Goal: Task Accomplishment & Management: Use online tool/utility

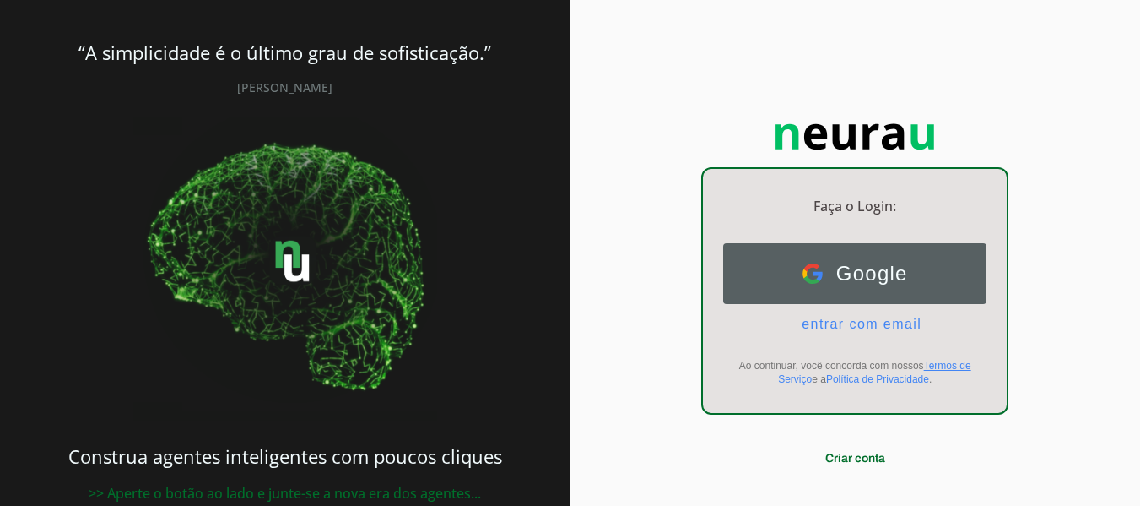
click at [874, 276] on span "Google" at bounding box center [865, 274] width 85 height 24
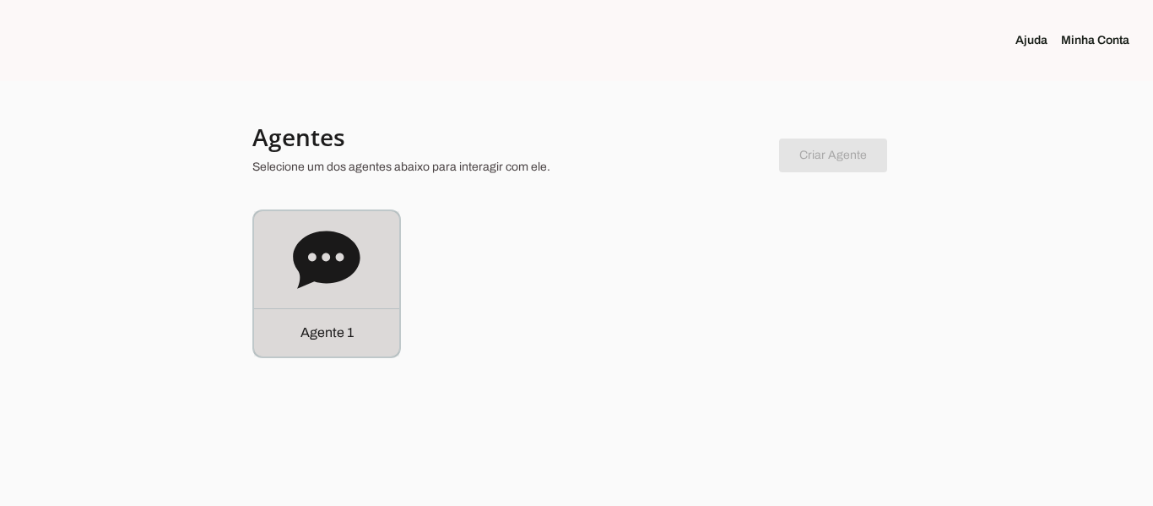
click at [331, 276] on icon at bounding box center [326, 258] width 67 height 57
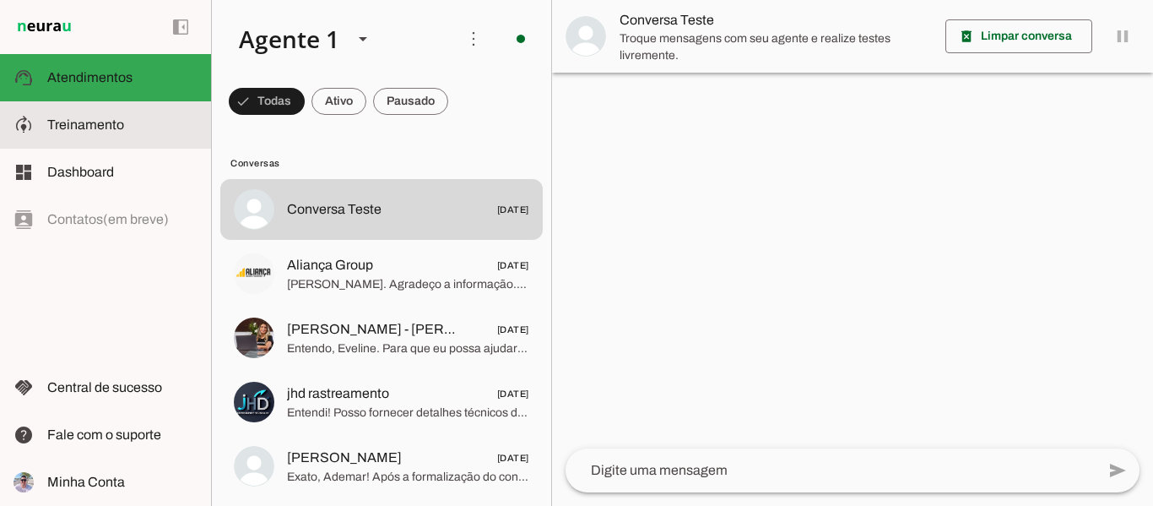
click at [98, 127] on span "Treinamento" at bounding box center [85, 124] width 77 height 14
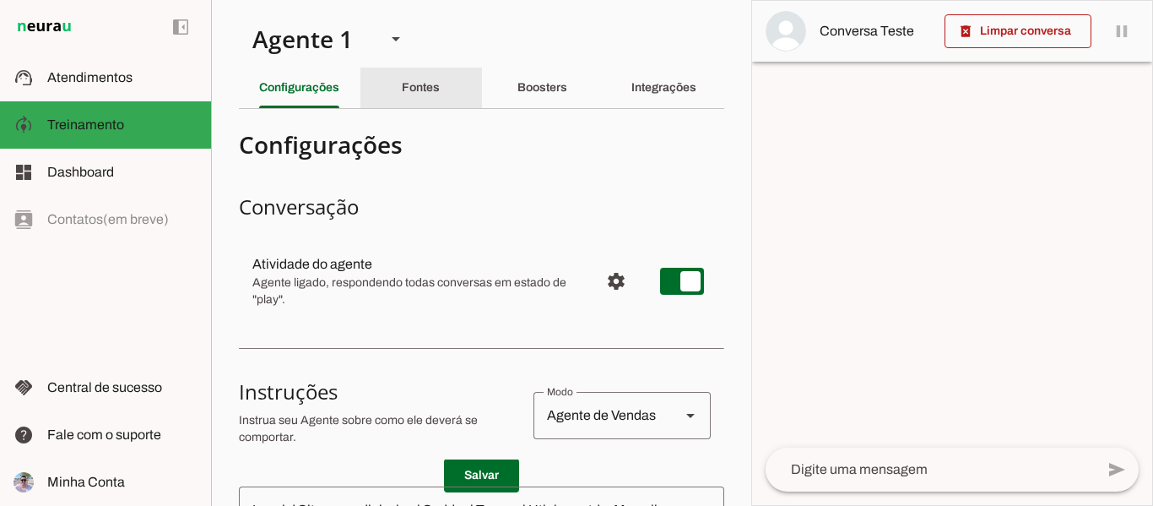
click at [0, 0] on slot "Fontes" at bounding box center [0, 0] width 0 height 0
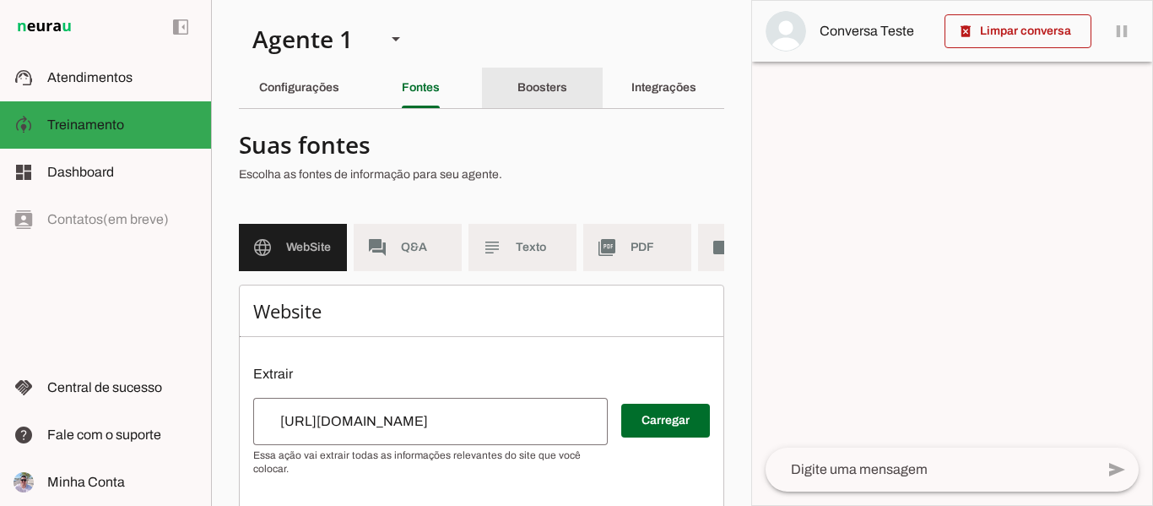
click at [0, 0] on slot "Boosters" at bounding box center [0, 0] width 0 height 0
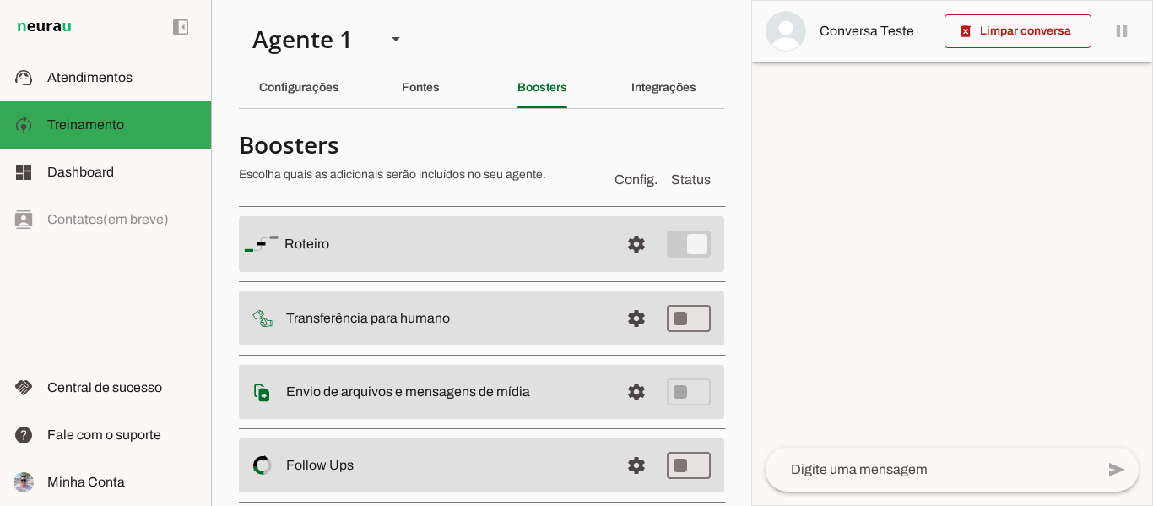
scroll to position [84, 0]
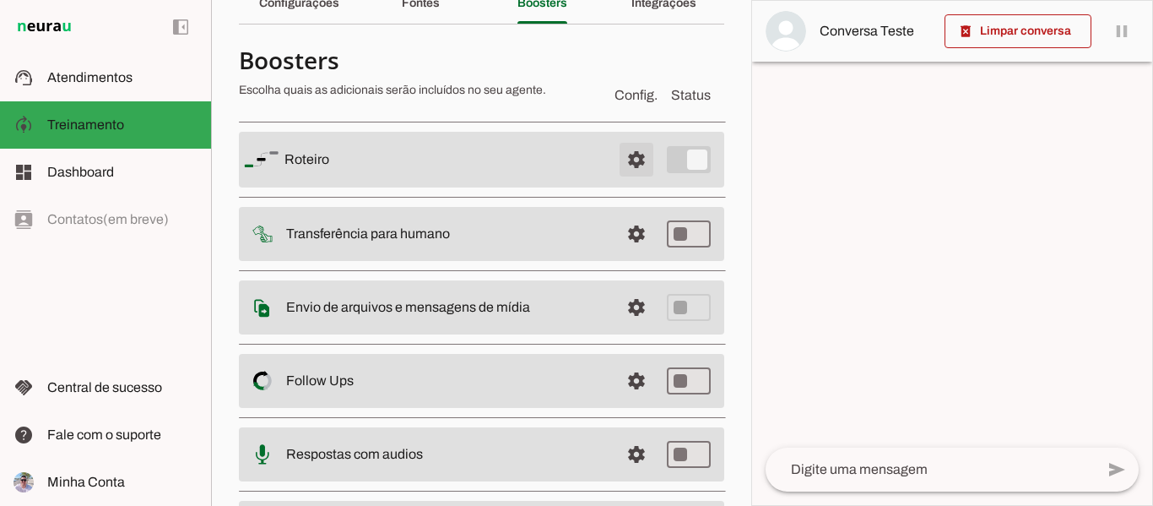
click at [623, 163] on span at bounding box center [636, 159] width 41 height 41
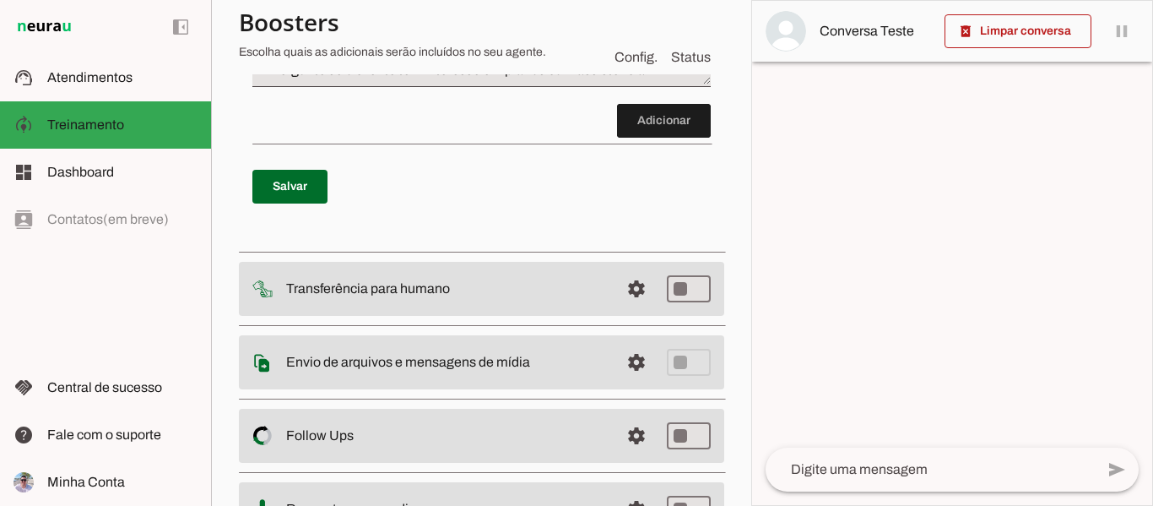
scroll to position [744, 0]
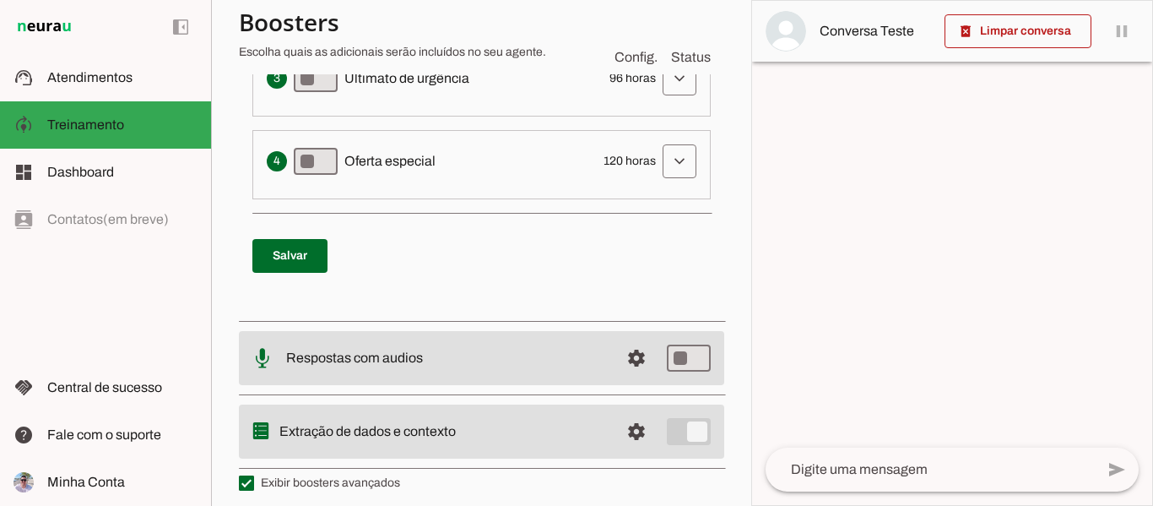
scroll to position [706, 0]
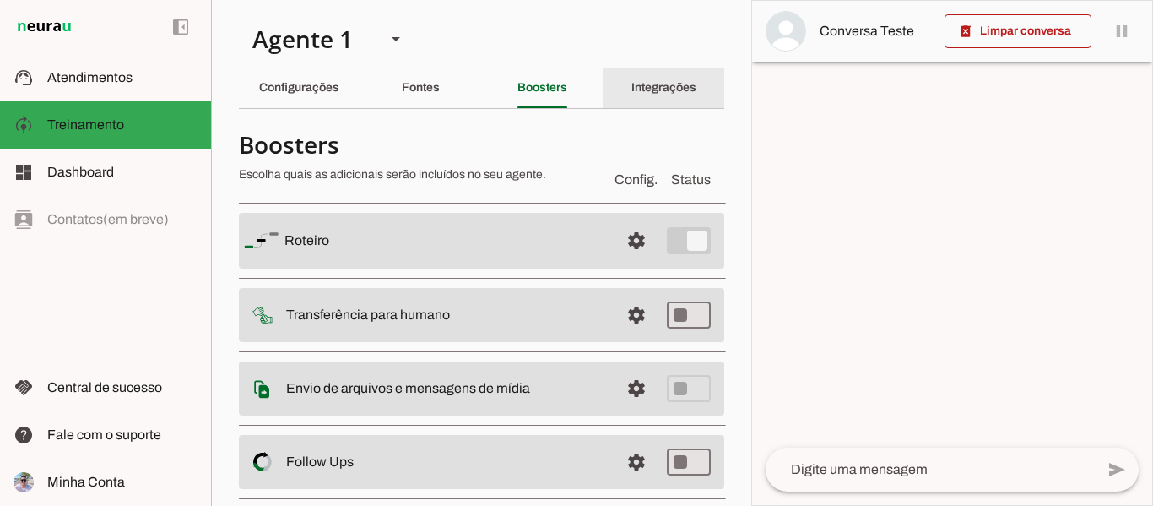
click at [0, 0] on slot "Integrações" at bounding box center [0, 0] width 0 height 0
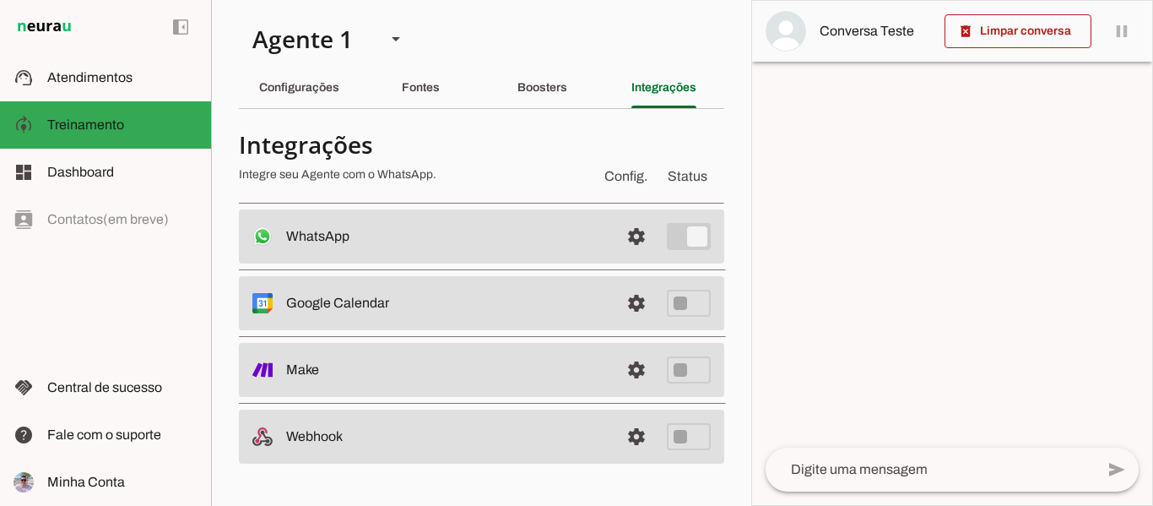
click at [473, 241] on slot at bounding box center [446, 236] width 320 height 20
click at [641, 236] on span at bounding box center [636, 236] width 41 height 41
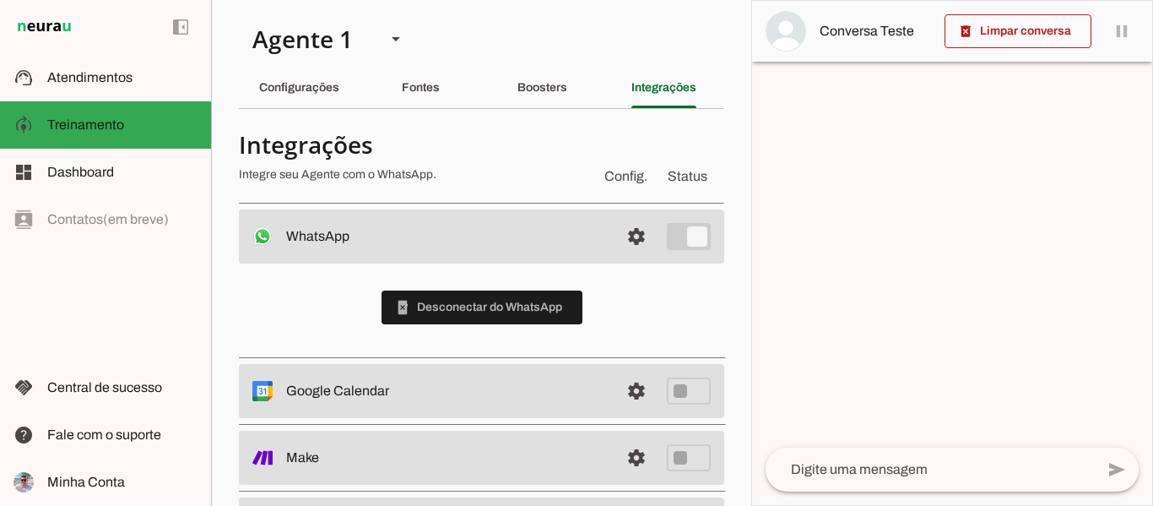
scroll to position [79, 0]
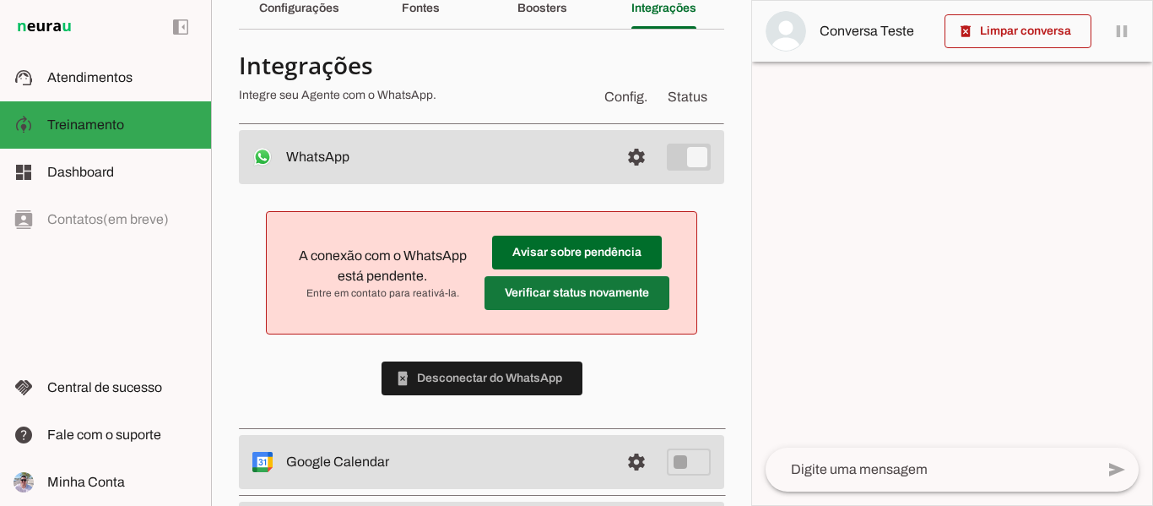
click at [578, 273] on span at bounding box center [577, 252] width 170 height 41
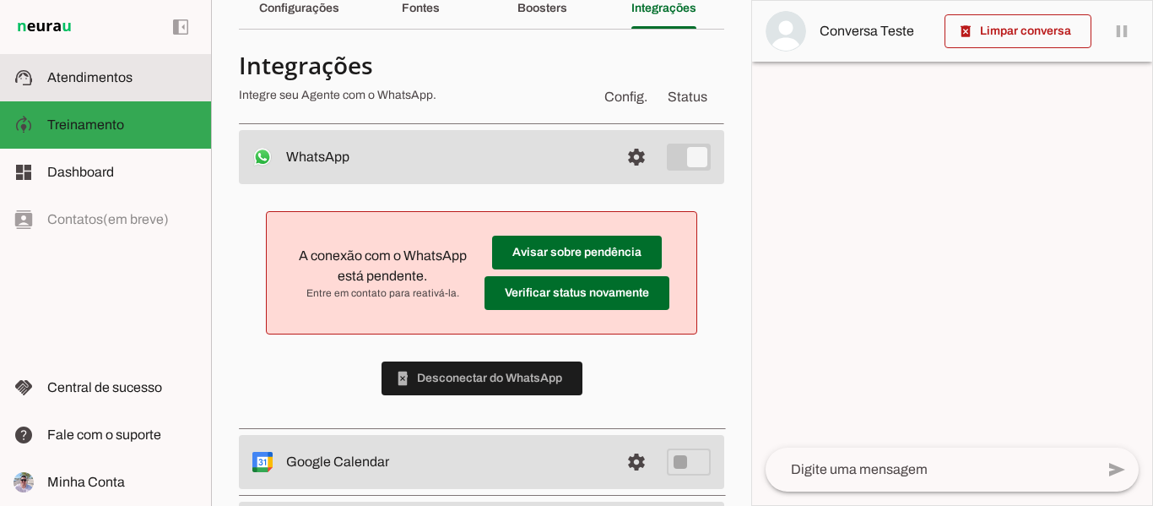
click at [67, 79] on span "Atendimentos" at bounding box center [89, 77] width 85 height 14
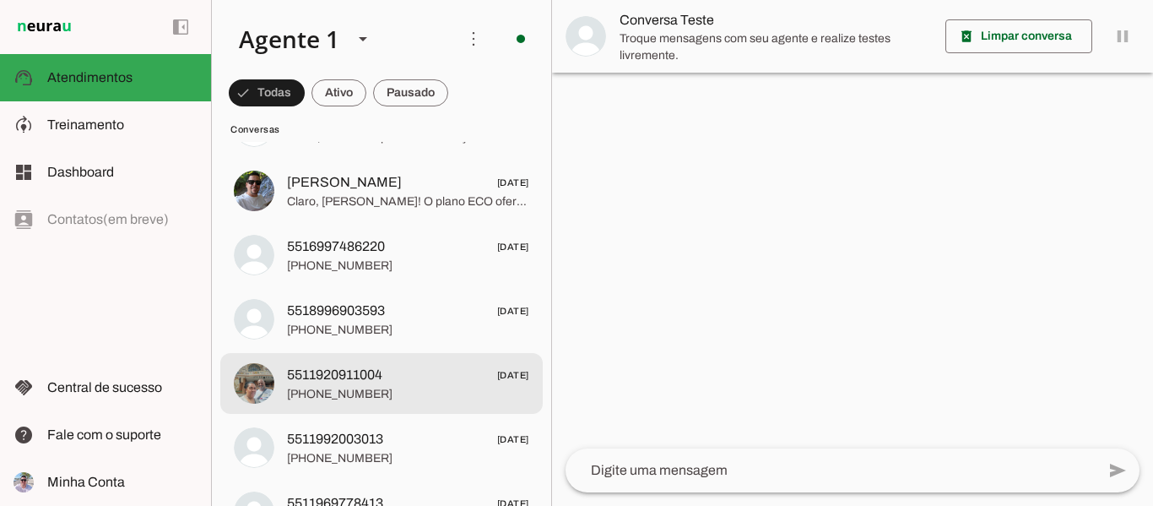
scroll to position [253, 0]
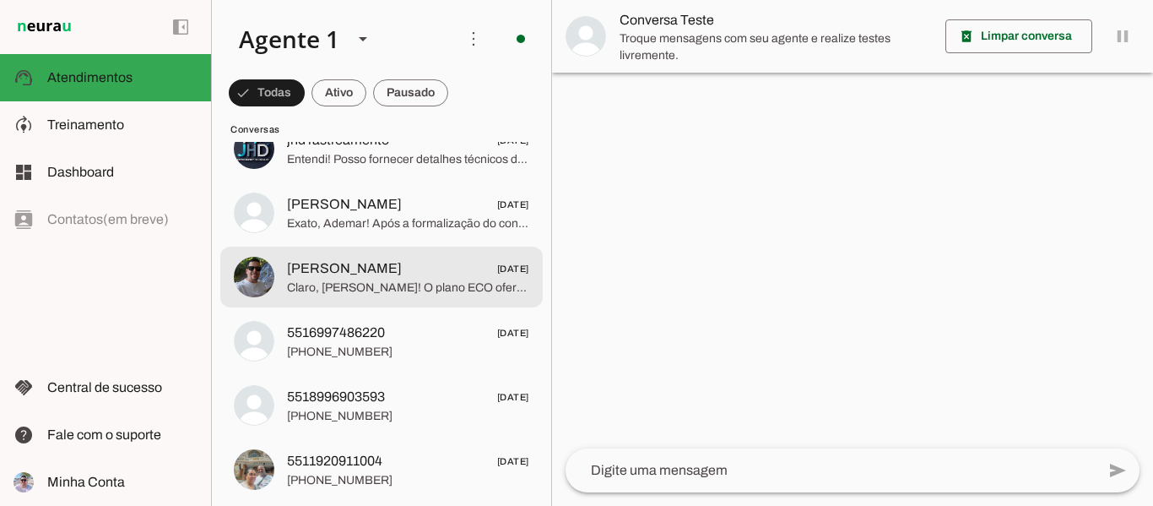
click at [364, 284] on span "Claro, [PERSON_NAME]! O plano ECO oferece rastreamento básico com cerca virtual…" at bounding box center [408, 287] width 242 height 17
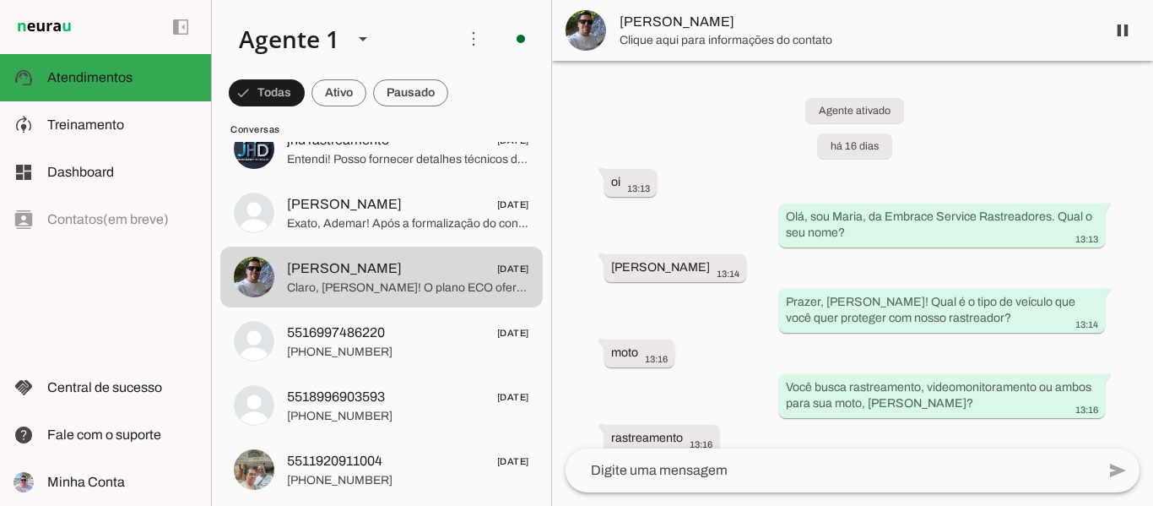
scroll to position [1456, 0]
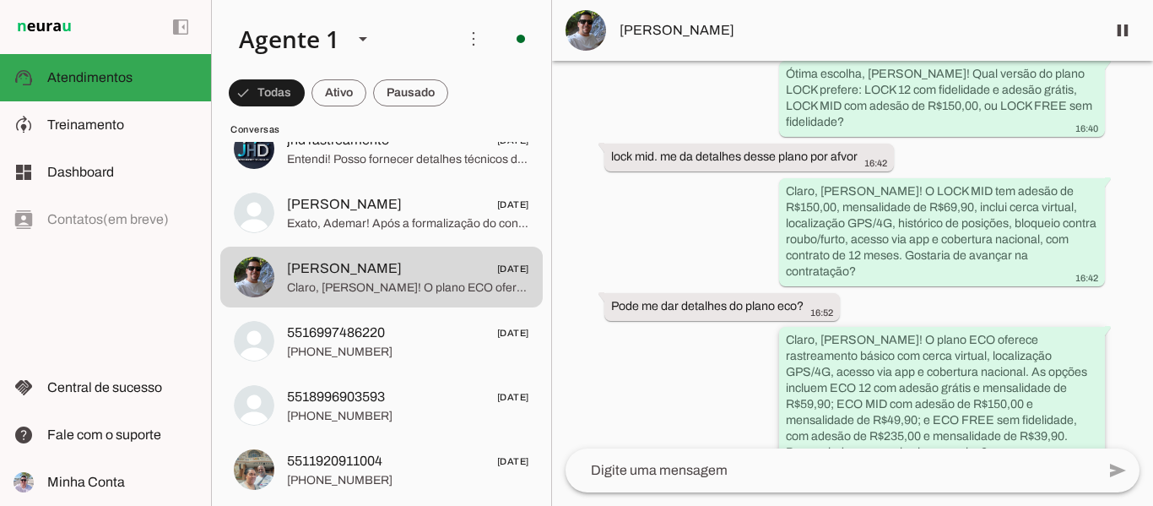
drag, startPoint x: 783, startPoint y: 310, endPoint x: 870, endPoint y: 423, distance: 142.7
click at [870, 423] on div "Claro, [PERSON_NAME]! O plano ECO oferece rastreamento básico com cerca virtual…" at bounding box center [942, 398] width 312 height 133
